Goal: Task Accomplishment & Management: Manage account settings

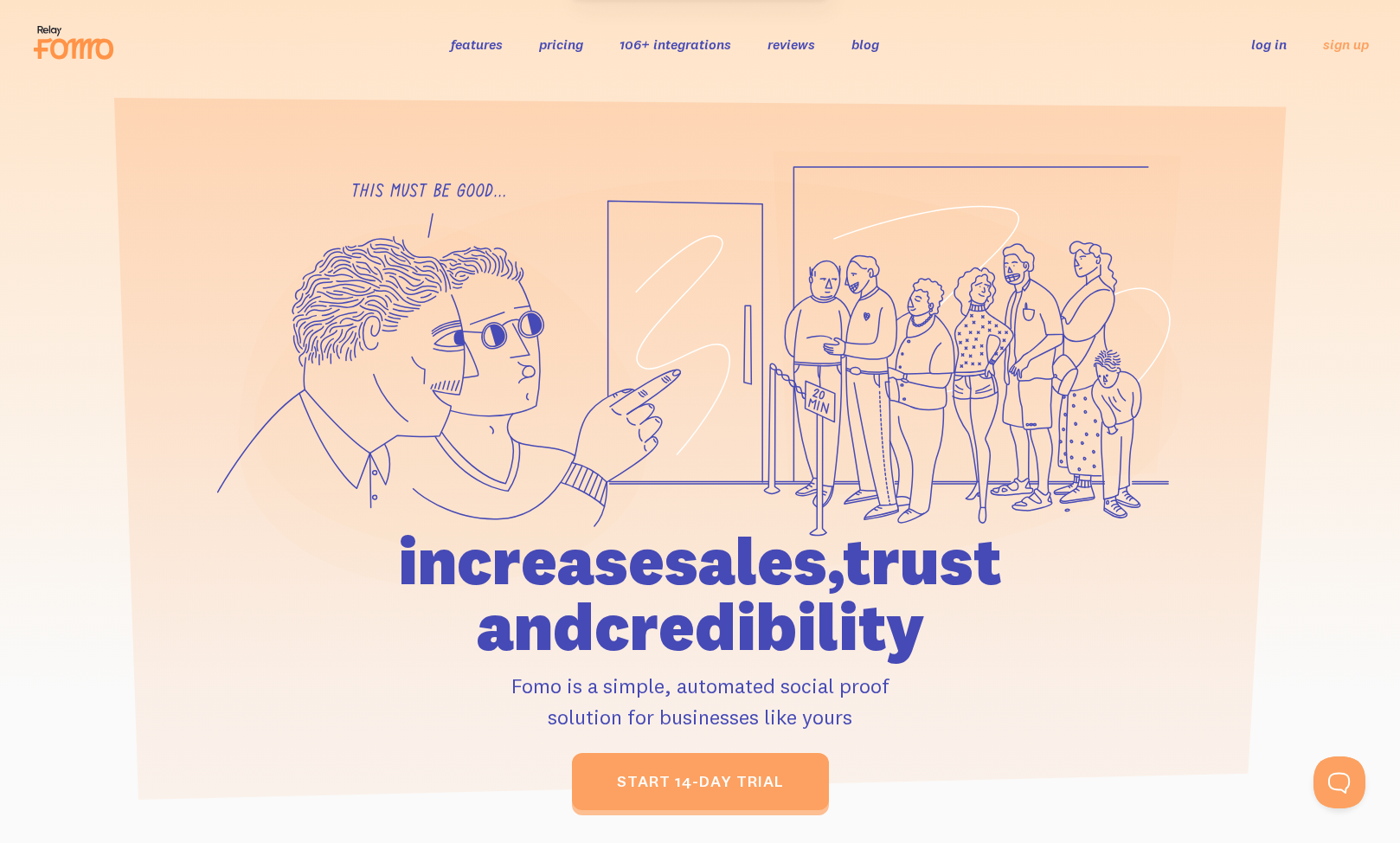
click at [1272, 46] on link "log in" at bounding box center [1269, 44] width 36 height 17
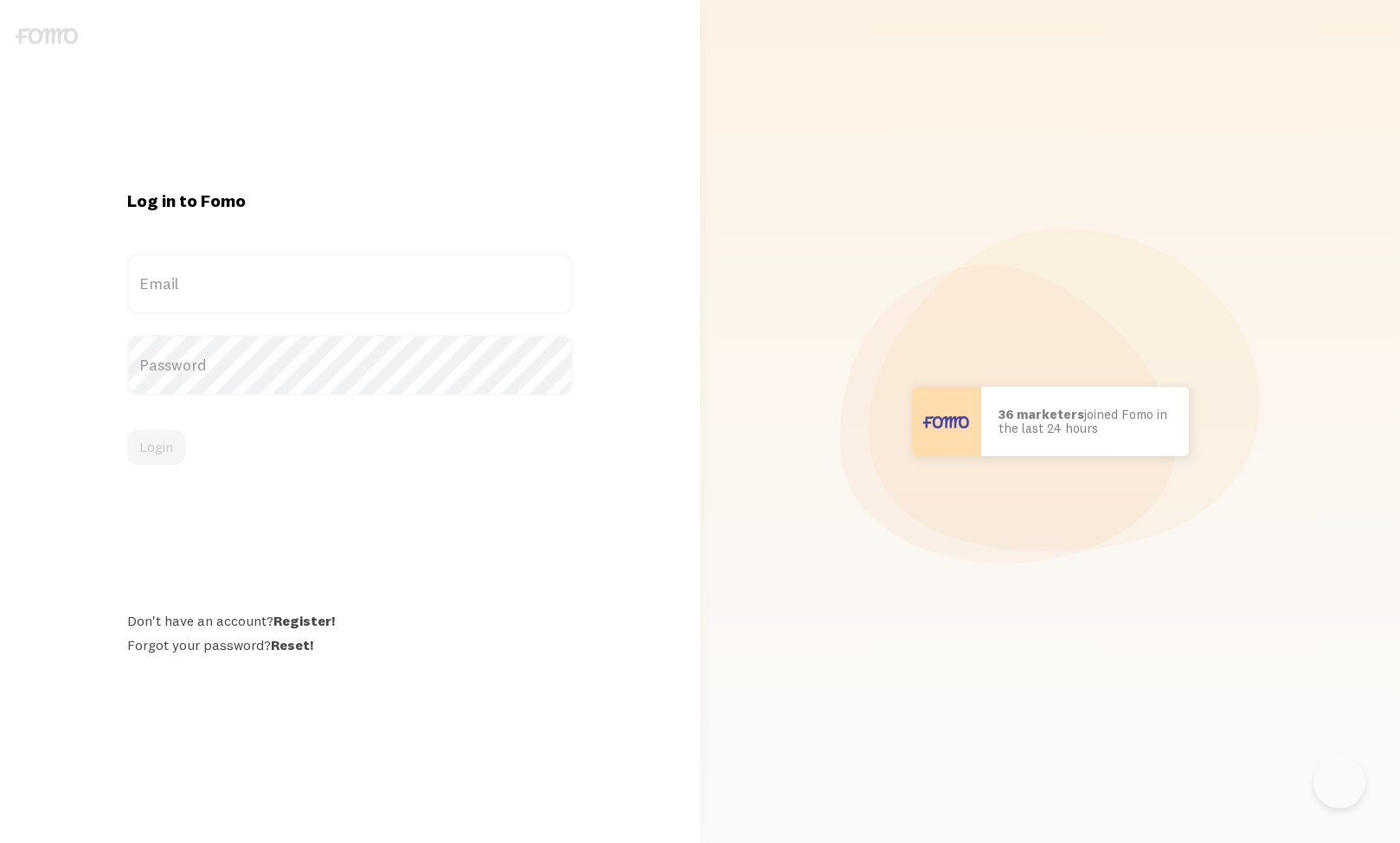
click at [320, 300] on label "Email" at bounding box center [350, 284] width 446 height 61
click at [320, 300] on input "Email" at bounding box center [350, 284] width 446 height 61
click at [257, 268] on label "Email" at bounding box center [350, 284] width 446 height 61
click at [257, 268] on input "Email" at bounding box center [350, 284] width 446 height 61
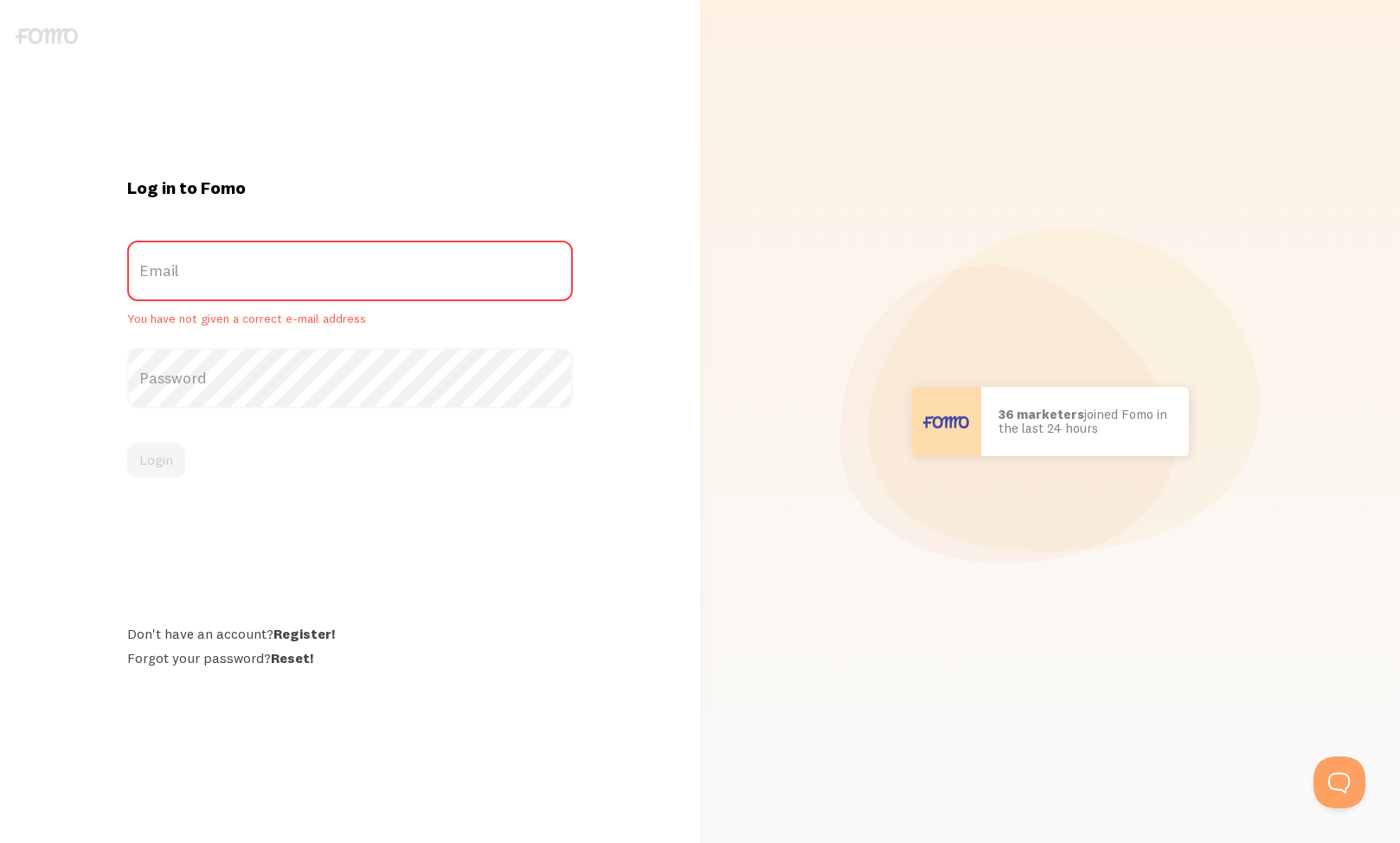
click at [217, 280] on label "Email" at bounding box center [350, 271] width 446 height 61
click at [217, 280] on input "Email" at bounding box center [350, 271] width 446 height 61
click at [229, 194] on h1 "Log in to Fomo" at bounding box center [350, 187] width 446 height 22
click at [202, 290] on label "Email" at bounding box center [350, 271] width 446 height 61
click at [202, 290] on input "Email" at bounding box center [350, 271] width 446 height 61
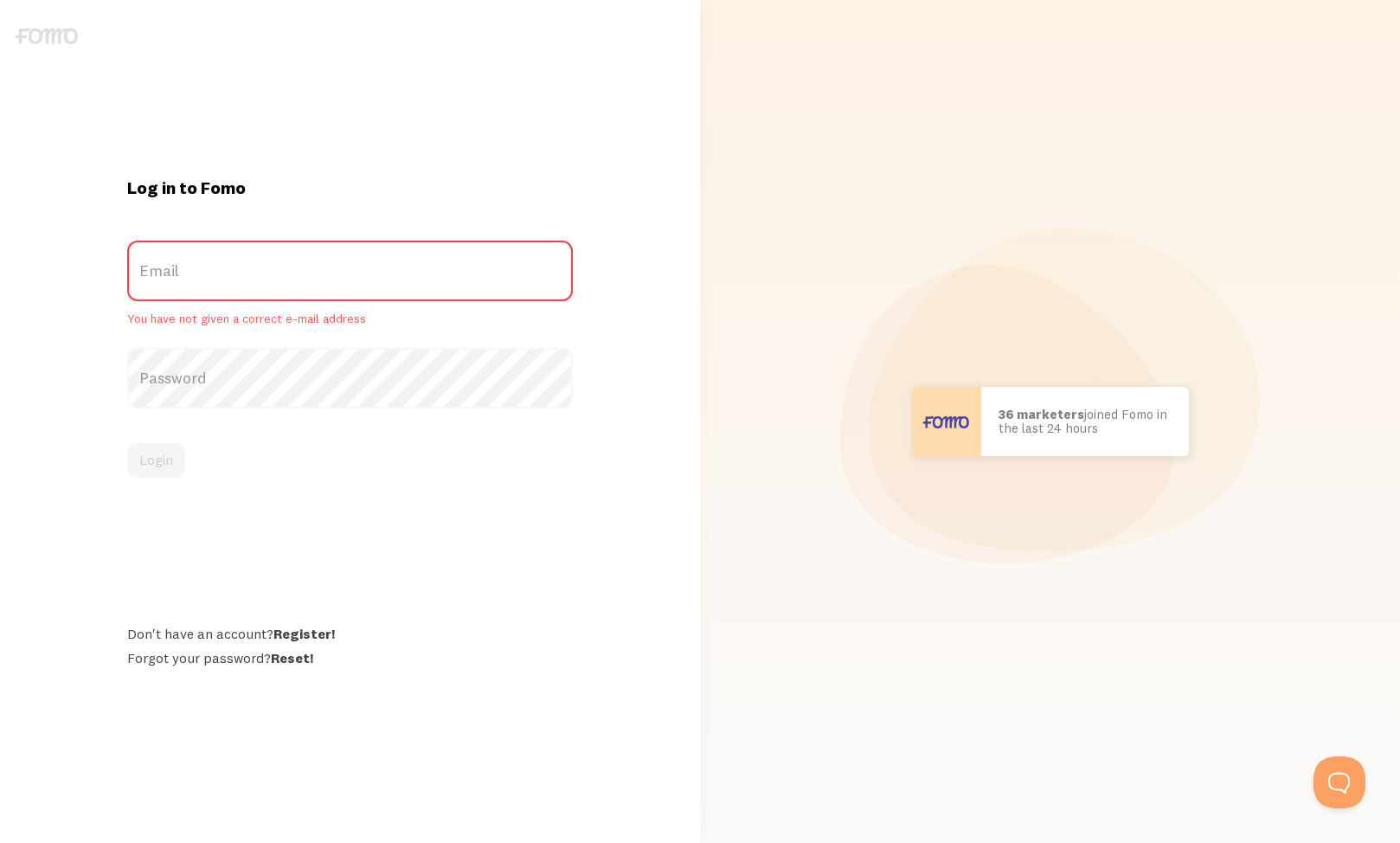
click at [197, 391] on label "Password" at bounding box center [350, 379] width 446 height 61
click at [212, 274] on label "Email" at bounding box center [350, 271] width 446 height 61
click at [212, 274] on input "Email" at bounding box center [350, 271] width 446 height 61
